Goal: Task Accomplishment & Management: Use online tool/utility

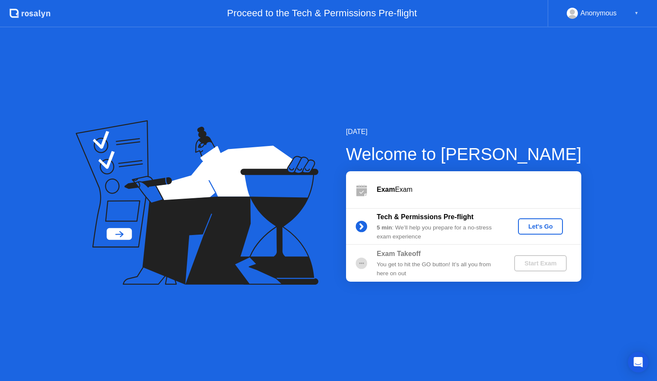
click at [547, 227] on div "Let's Go" at bounding box center [541, 226] width 38 height 7
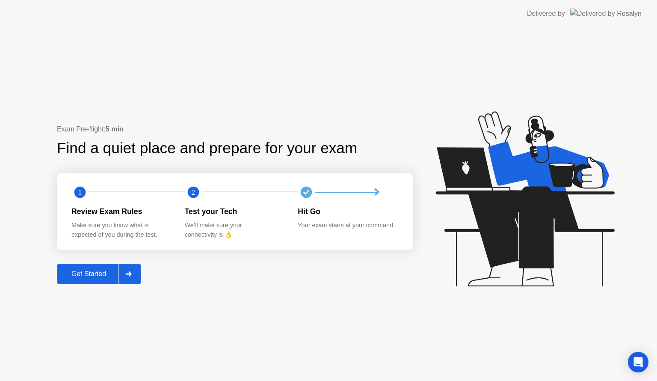
click at [102, 273] on div "Get Started" at bounding box center [88, 274] width 59 height 8
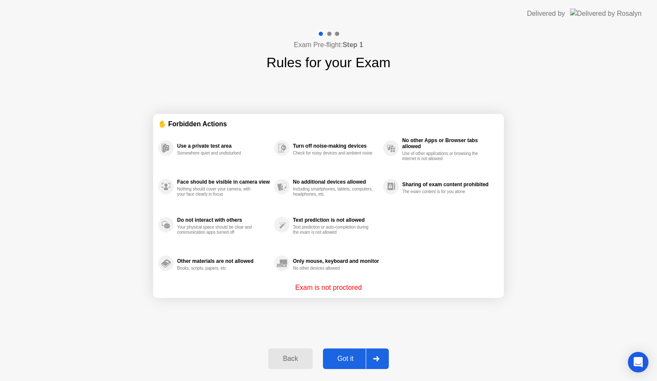
click at [382, 353] on div at bounding box center [376, 359] width 21 height 20
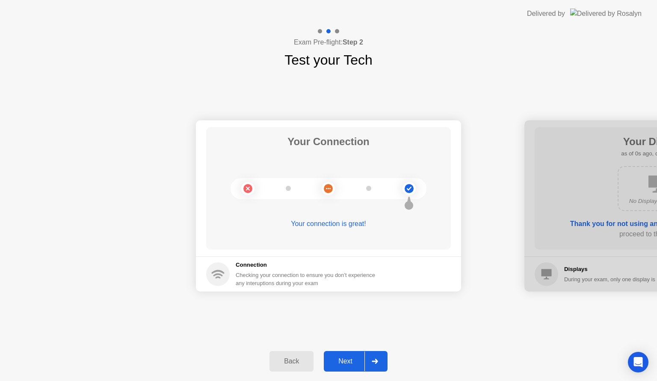
click at [384, 365] on div at bounding box center [375, 361] width 21 height 20
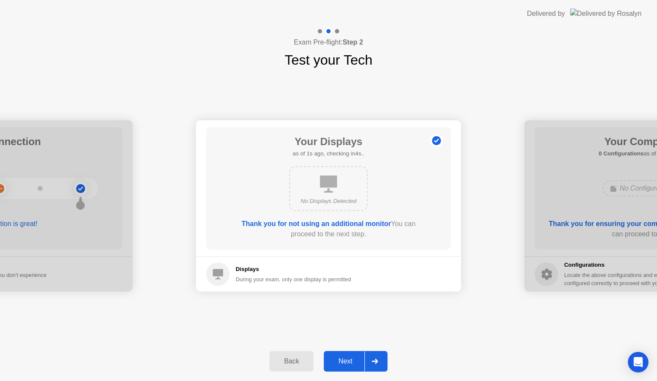
click at [384, 365] on div at bounding box center [375, 361] width 21 height 20
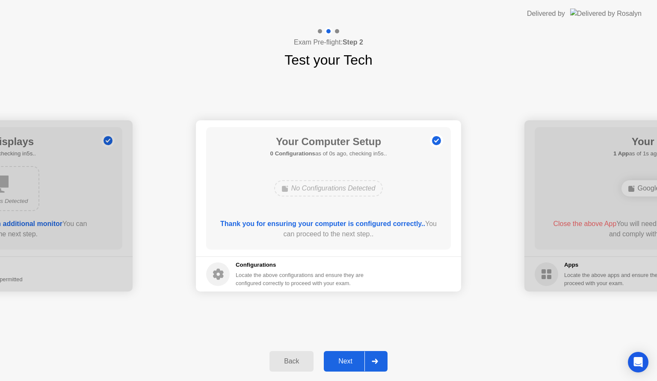
click at [384, 365] on div at bounding box center [375, 361] width 21 height 20
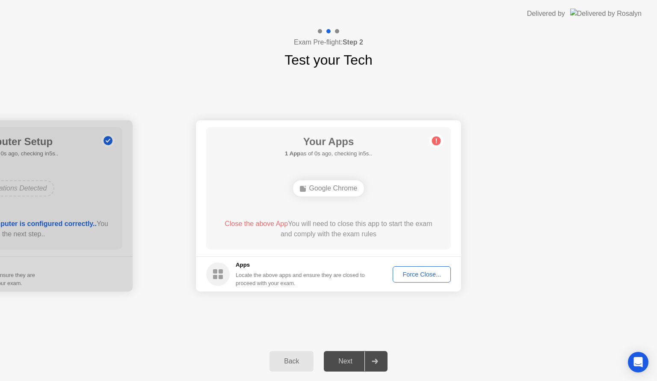
click at [418, 273] on div "Force Close..." at bounding box center [422, 274] width 52 height 7
click at [427, 275] on div "Force Close..." at bounding box center [422, 274] width 52 height 7
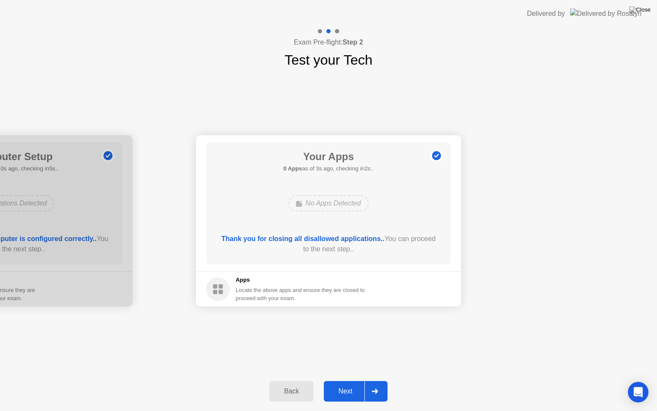
click at [380, 380] on div at bounding box center [375, 391] width 21 height 20
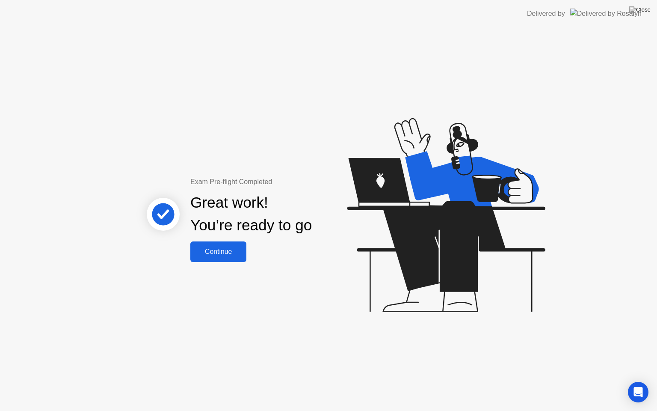
click at [208, 252] on div "Continue" at bounding box center [218, 252] width 51 height 8
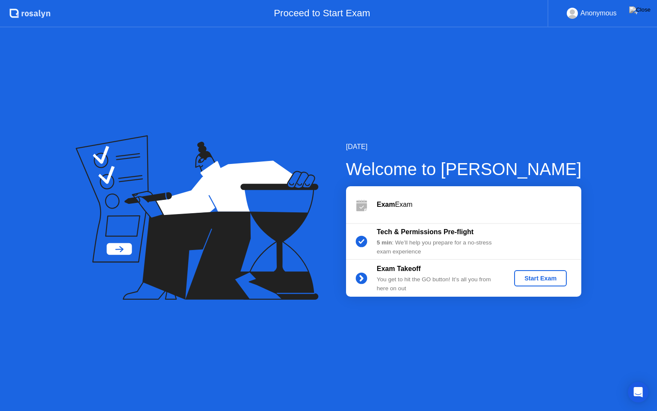
click at [549, 276] on div "Start Exam" at bounding box center [541, 278] width 46 height 7
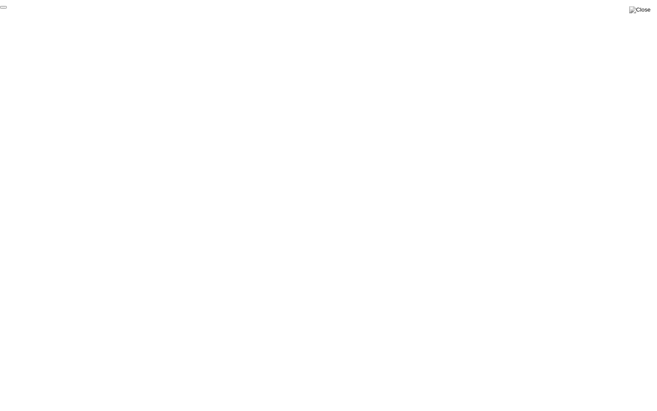
click div "End Proctoring Session"
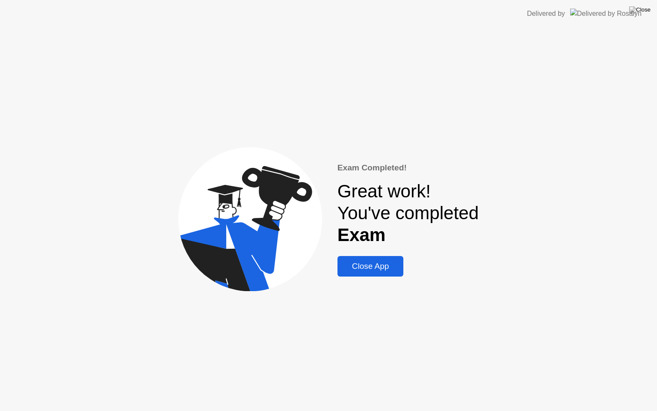
click at [378, 267] on div "Close App" at bounding box center [370, 265] width 61 height 9
